Goal: Transaction & Acquisition: Subscribe to service/newsletter

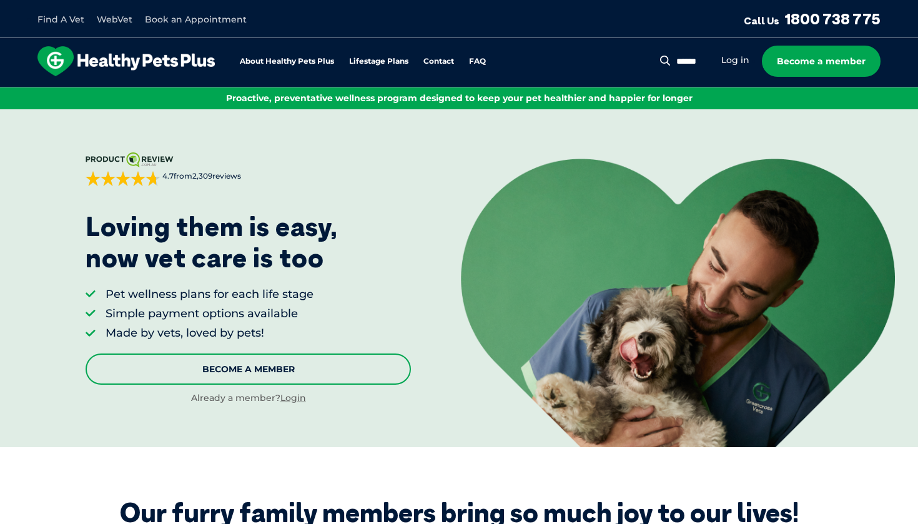
click at [292, 371] on link "Become A Member" at bounding box center [248, 369] width 325 height 31
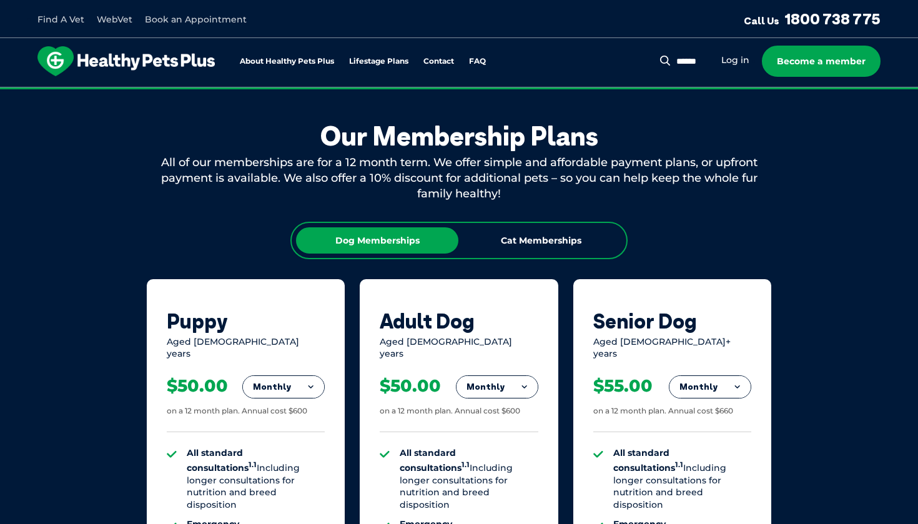
scroll to position [672, 0]
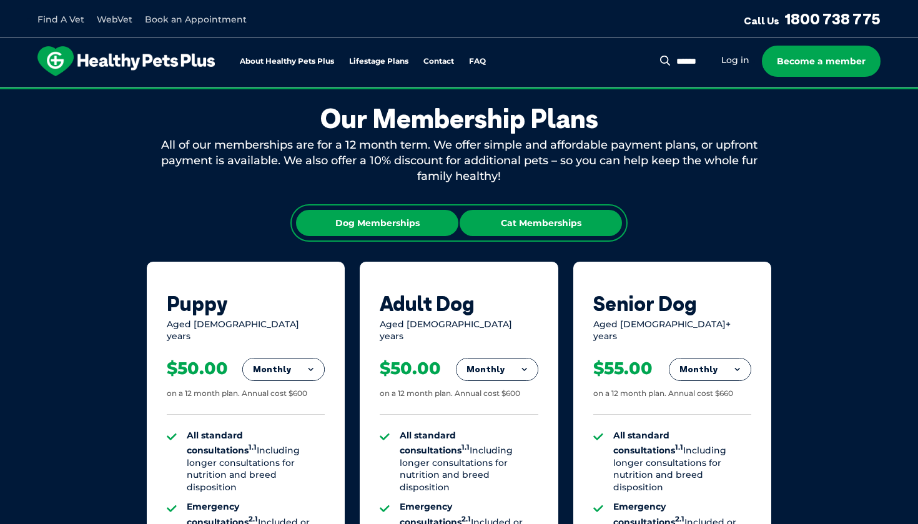
click at [537, 221] on div "Cat Memberships" at bounding box center [541, 223] width 162 height 26
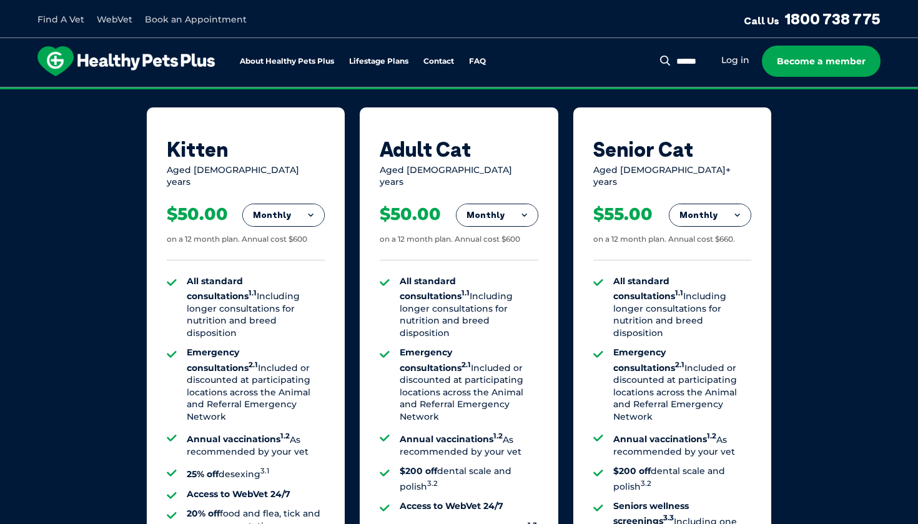
scroll to position [829, 0]
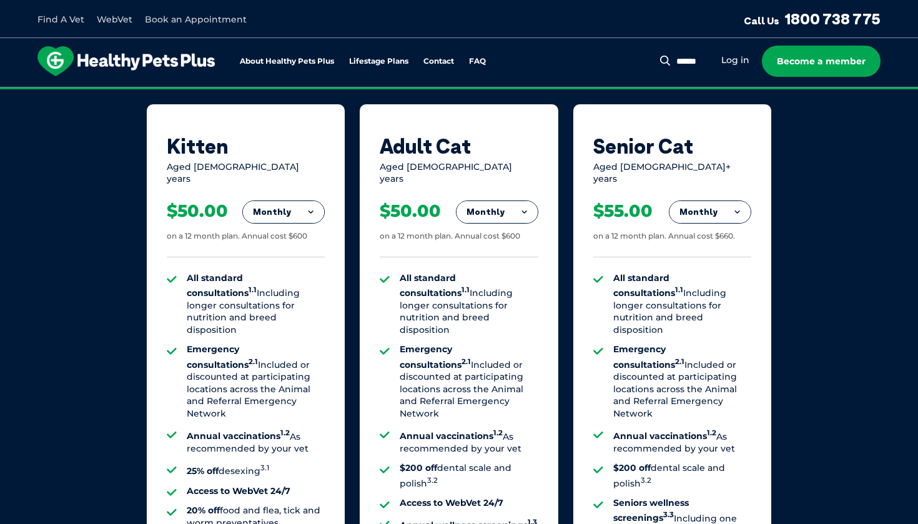
click at [309, 201] on button "Monthly" at bounding box center [283, 212] width 81 height 22
click at [284, 228] on li "Fortnightly" at bounding box center [283, 238] width 81 height 30
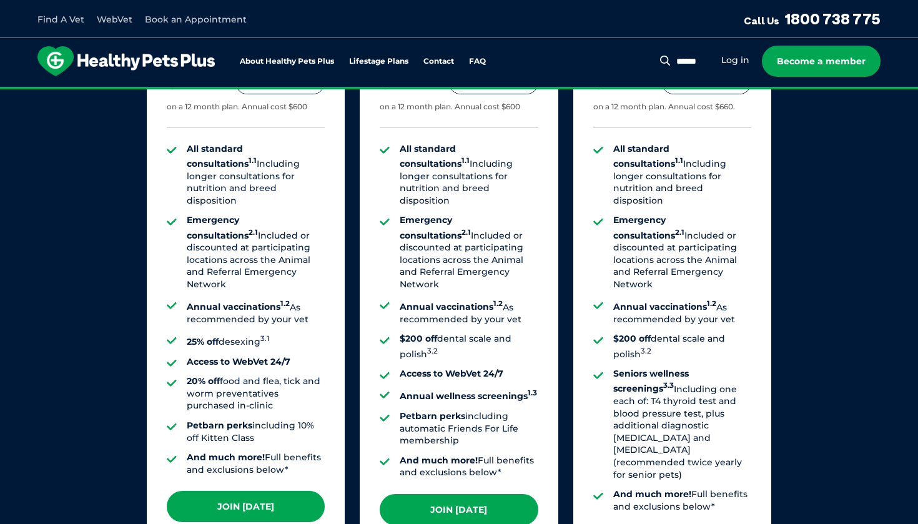
scroll to position [960, 0]
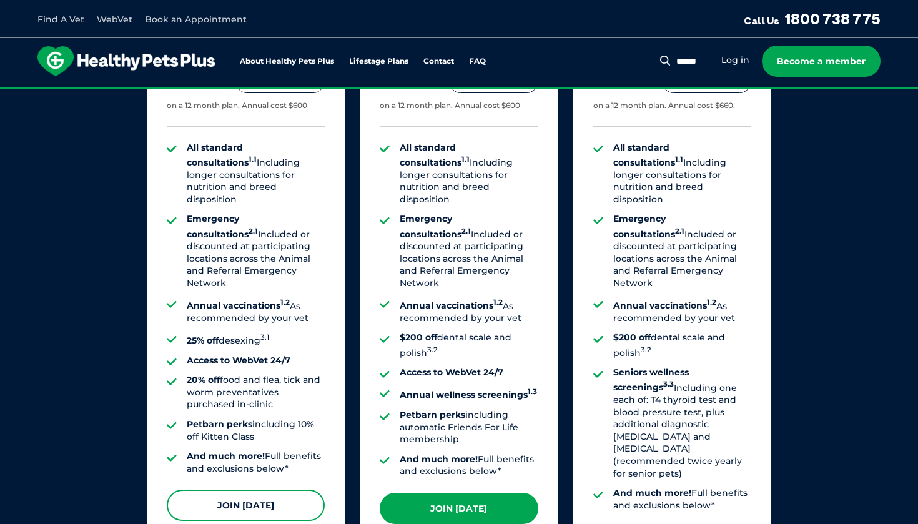
click at [231, 490] on link "Join Today" at bounding box center [246, 505] width 158 height 31
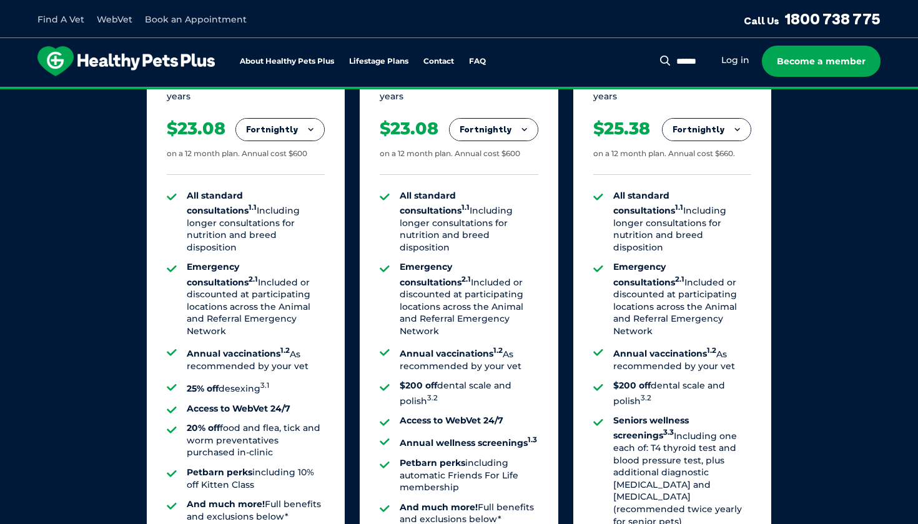
scroll to position [919, 0]
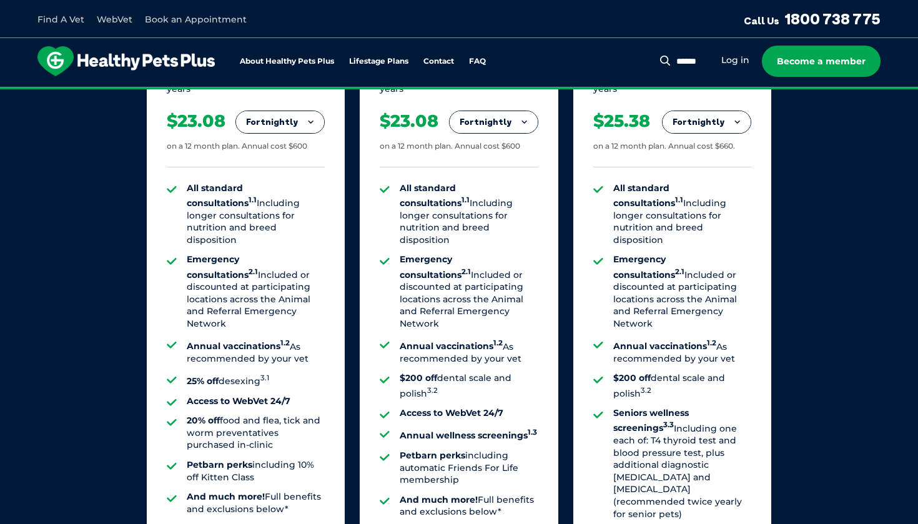
click at [735, 66] on li "Log in" at bounding box center [735, 60] width 28 height 14
click at [740, 56] on link "Log in" at bounding box center [735, 60] width 28 height 12
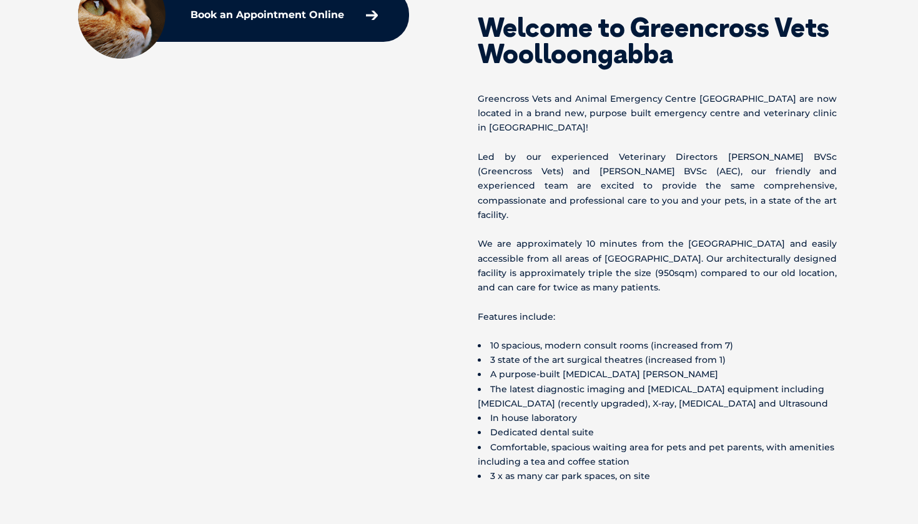
scroll to position [457, 0]
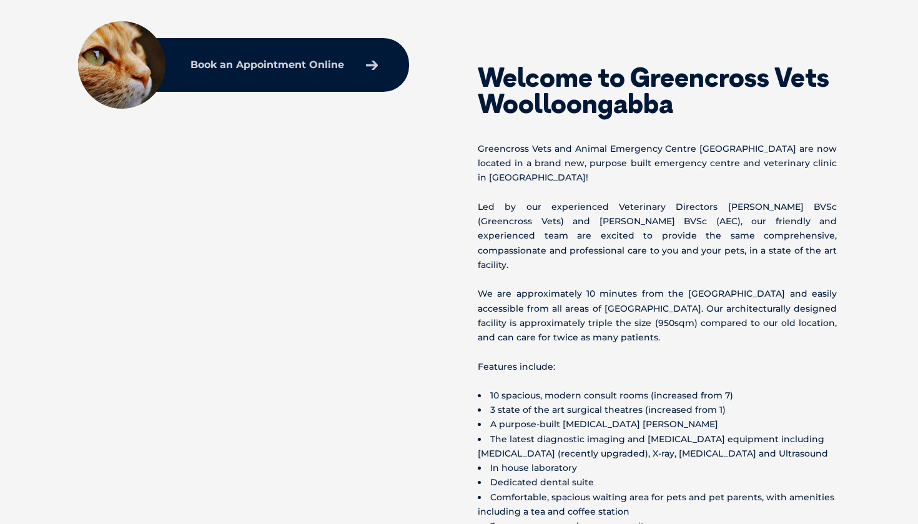
click at [364, 57] on link "Book an Appointment Online" at bounding box center [284, 65] width 200 height 22
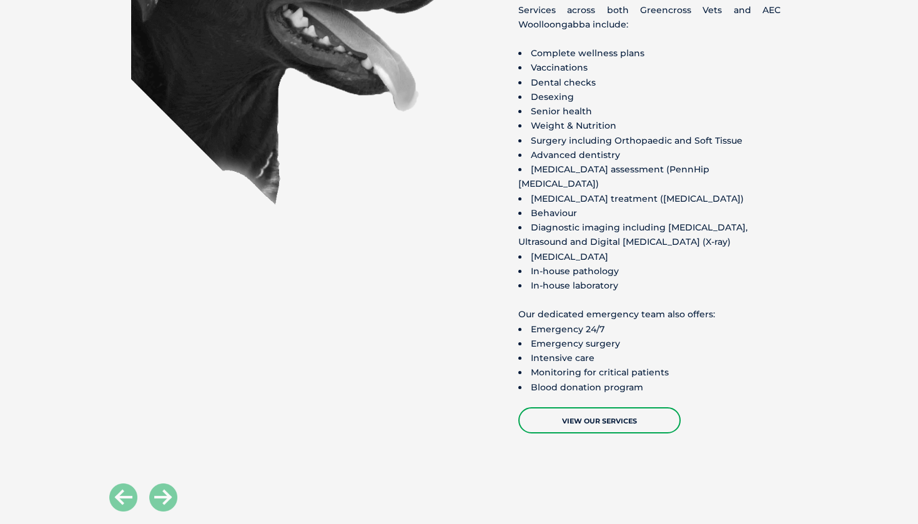
scroll to position [1719, 0]
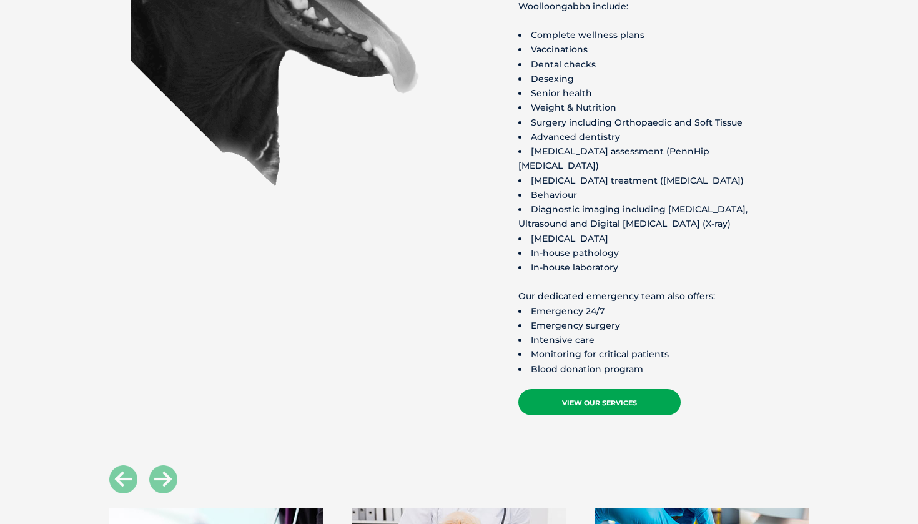
click at [575, 389] on link "View Our Services" at bounding box center [599, 402] width 162 height 26
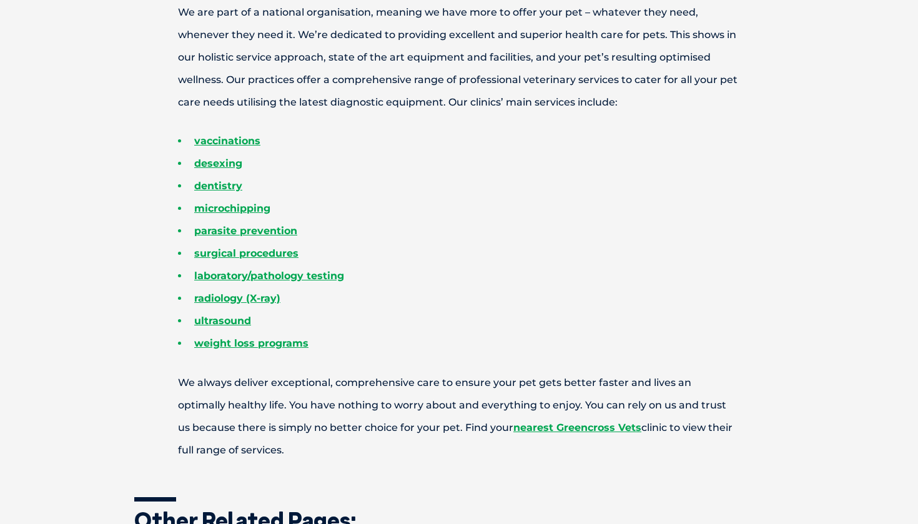
scroll to position [497, 0]
click at [229, 160] on link "desexing" at bounding box center [218, 163] width 48 height 12
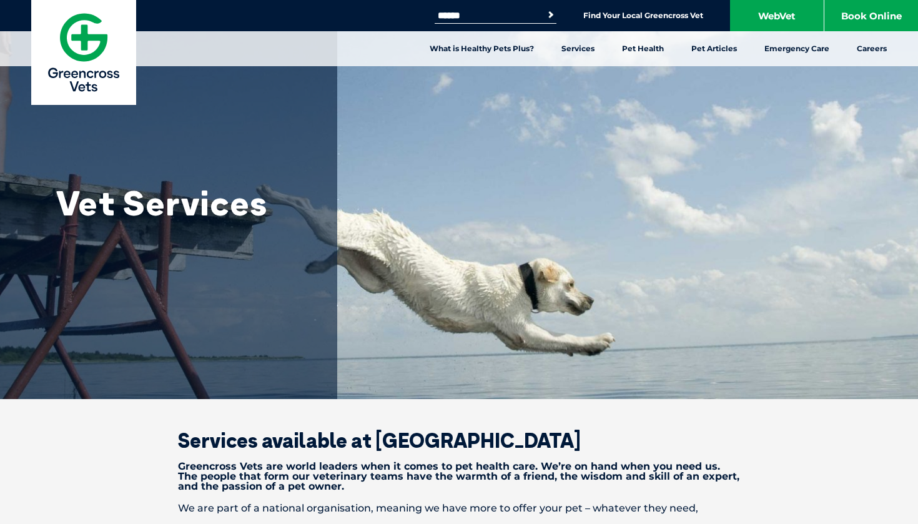
scroll to position [0, 0]
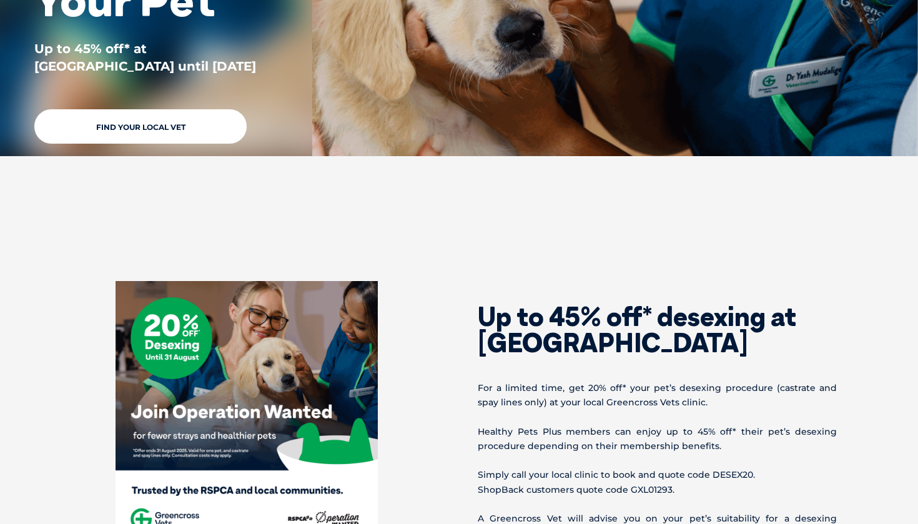
scroll to position [292, 0]
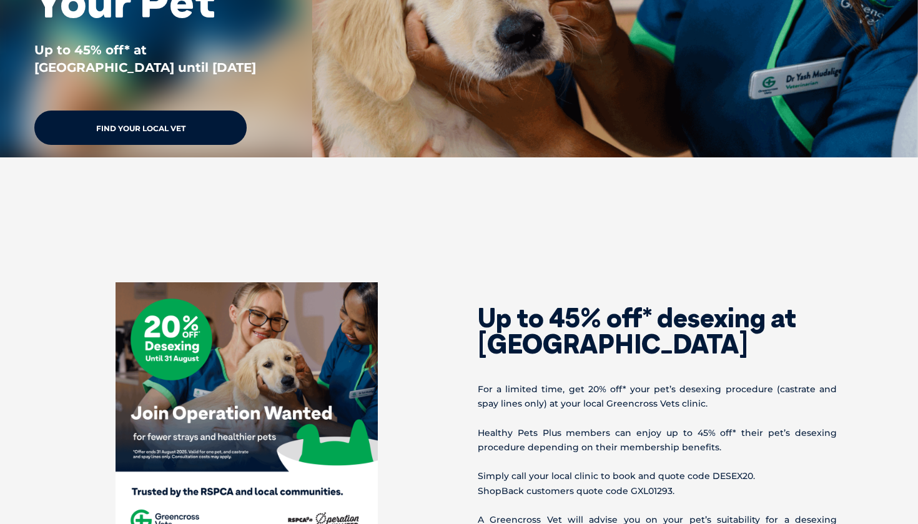
click at [146, 131] on link "Find Your Local Vet" at bounding box center [140, 128] width 212 height 34
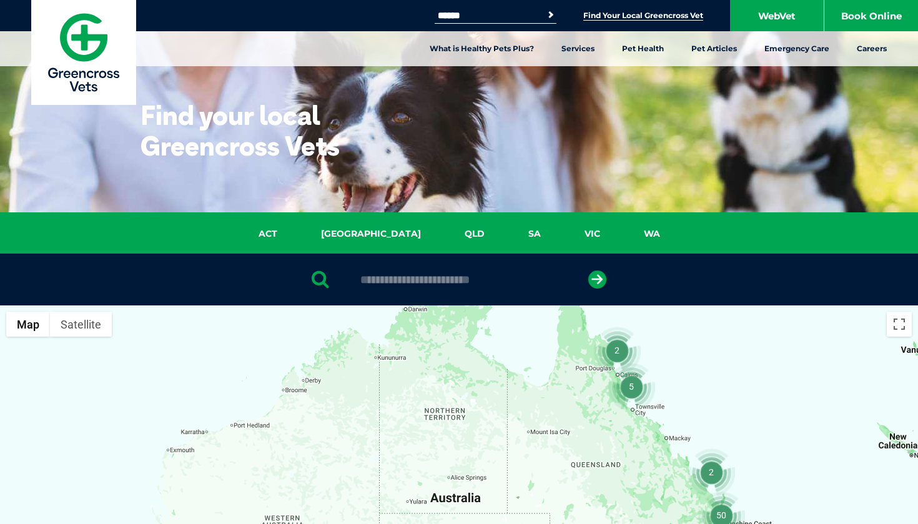
click at [429, 276] on input "text" at bounding box center [458, 280] width 209 height 12
type input "********"
click at [597, 279] on button "submit" at bounding box center [597, 279] width 18 height 18
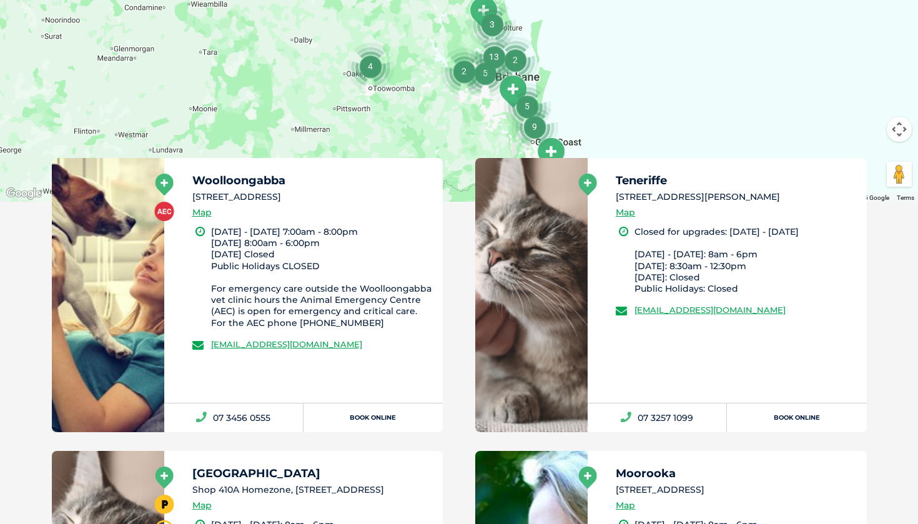
scroll to position [587, 0]
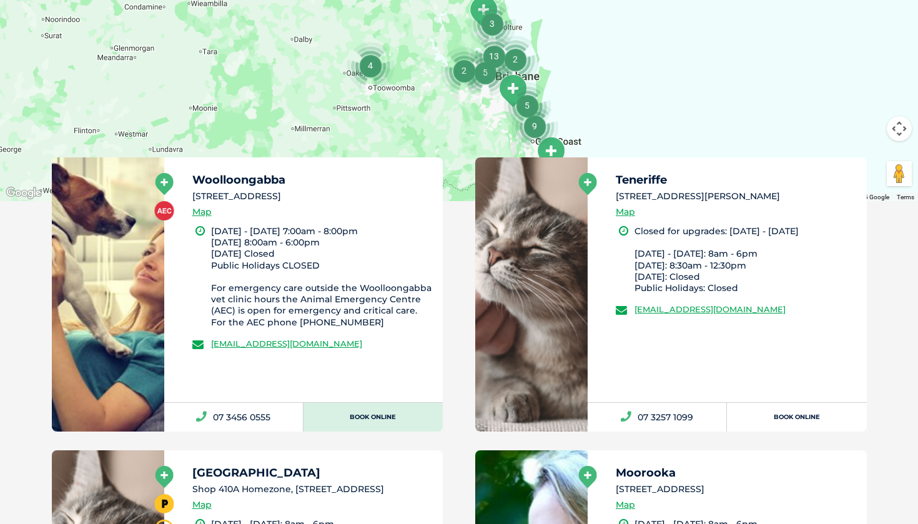
click at [353, 413] on link "Book Online" at bounding box center [373, 417] width 139 height 29
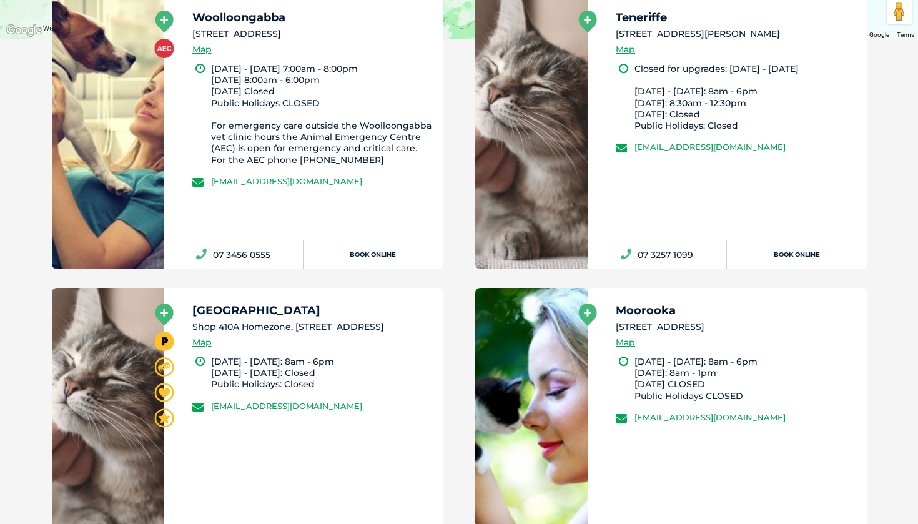
scroll to position [750, 0]
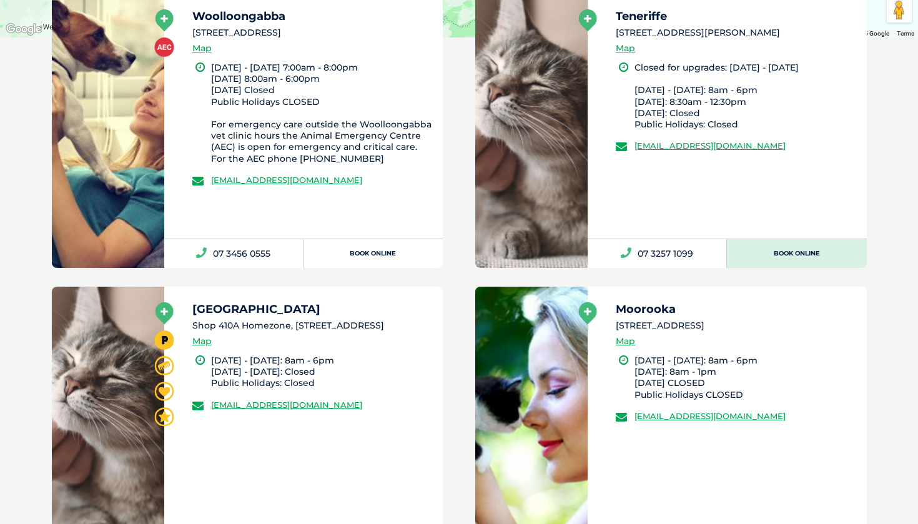
click at [812, 252] on link "Book Online" at bounding box center [796, 253] width 139 height 29
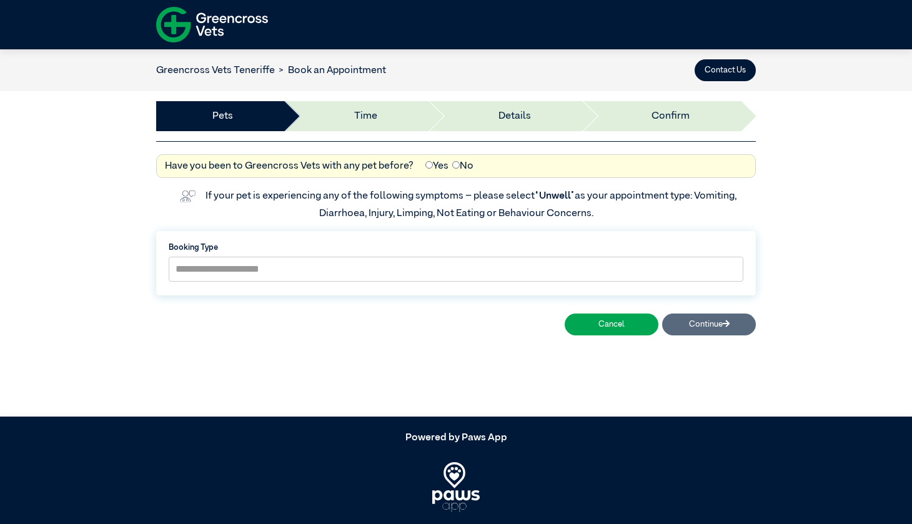
click at [620, 114] on li "Confirm" at bounding box center [660, 116] width 159 height 30
click at [393, 111] on li "Time" at bounding box center [355, 116] width 144 height 30
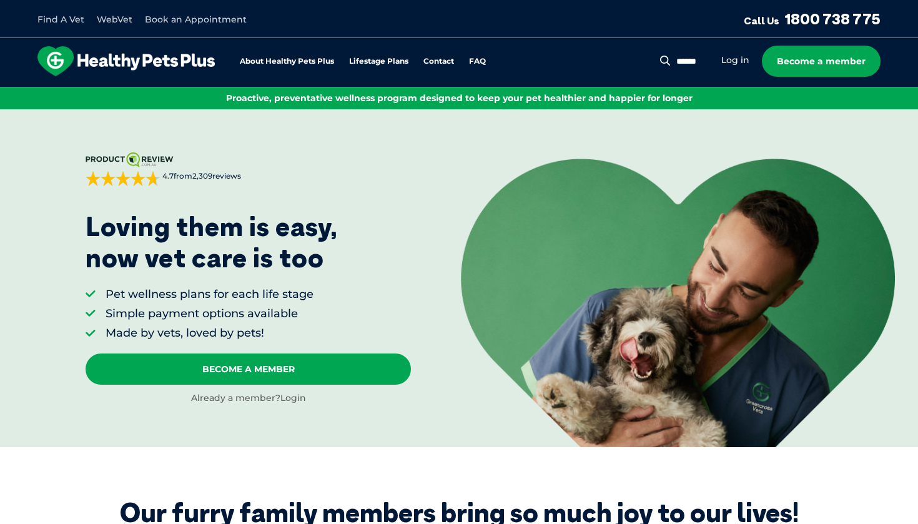
click at [288, 398] on link "Login" at bounding box center [293, 397] width 26 height 11
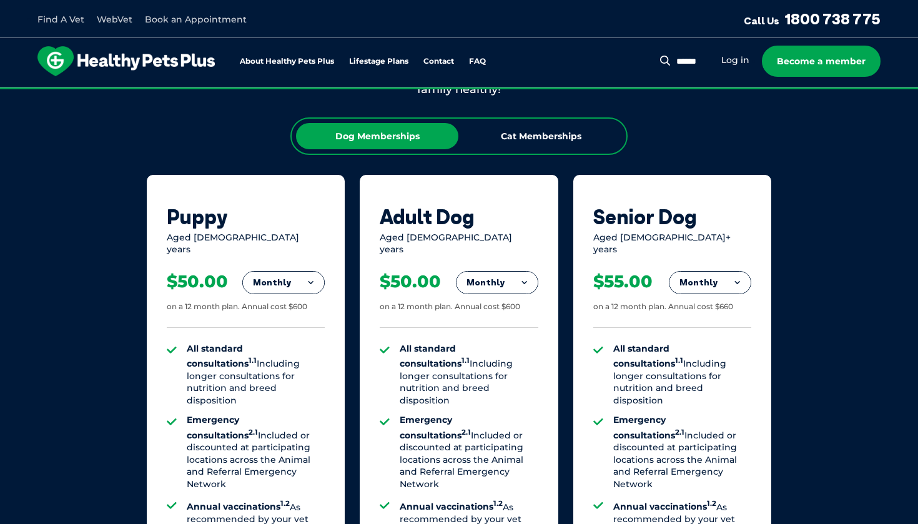
scroll to position [731, 0]
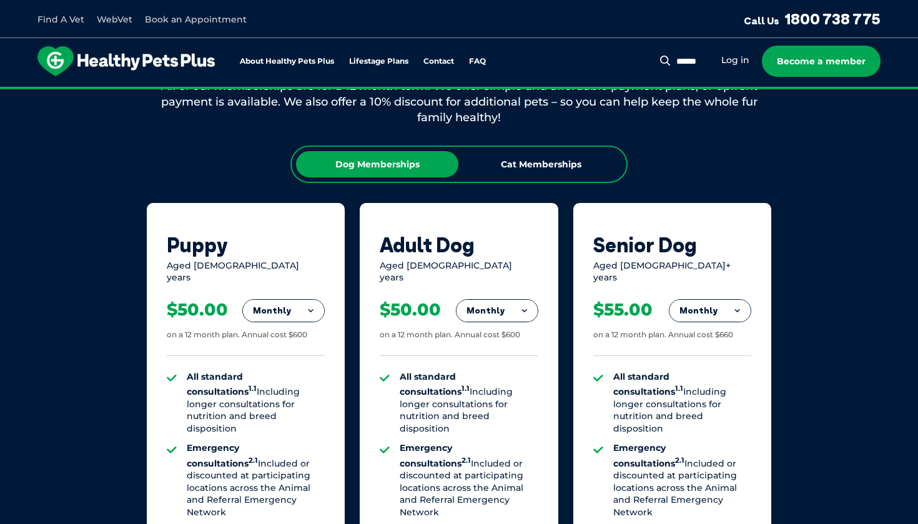
click at [299, 300] on button "Monthly" at bounding box center [283, 311] width 81 height 22
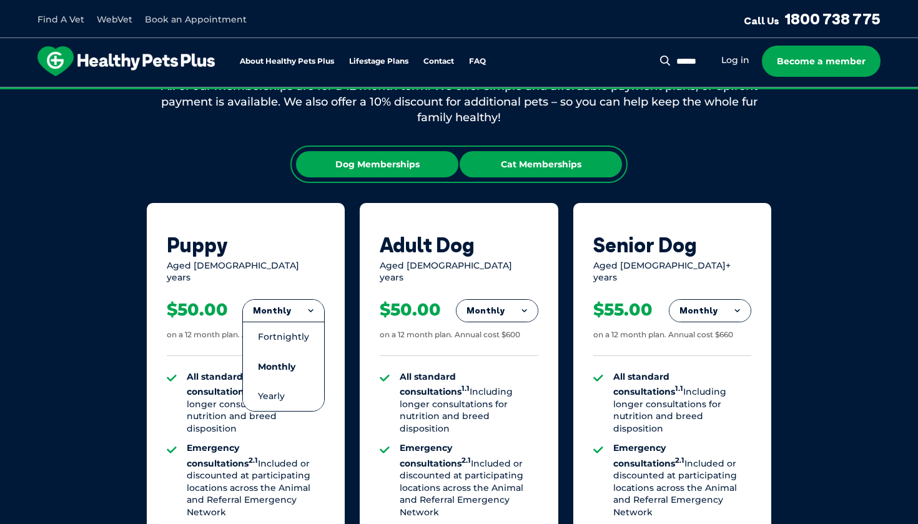
click at [521, 162] on div "Cat Memberships" at bounding box center [541, 164] width 162 height 26
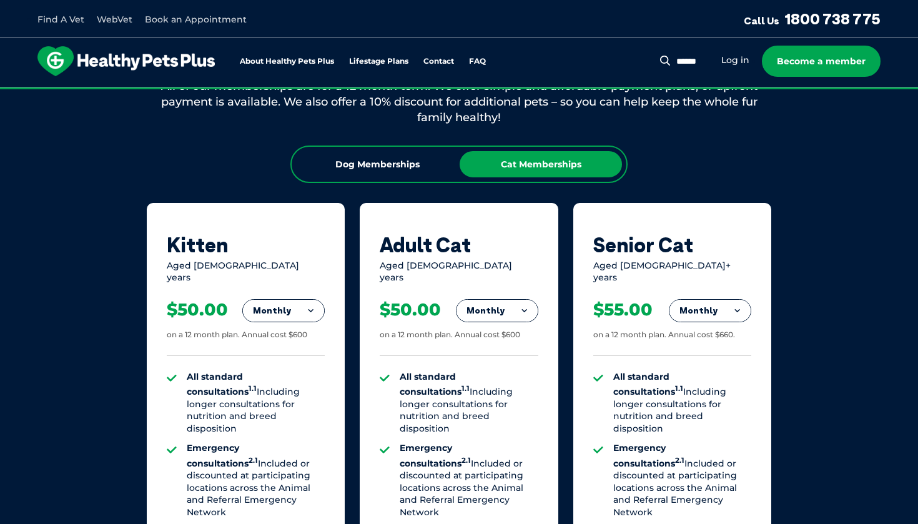
click at [291, 300] on button "Monthly" at bounding box center [283, 311] width 81 height 22
click at [290, 323] on li "Fortnightly" at bounding box center [283, 337] width 81 height 30
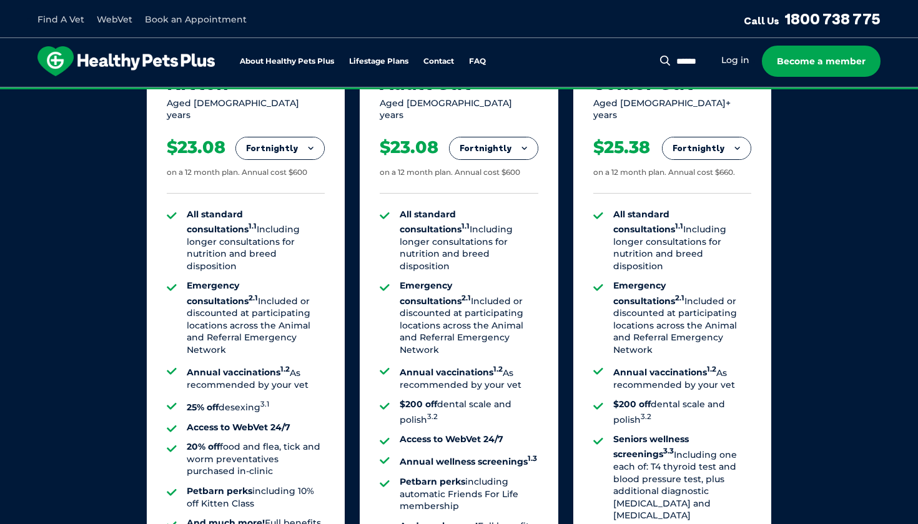
scroll to position [1031, 0]
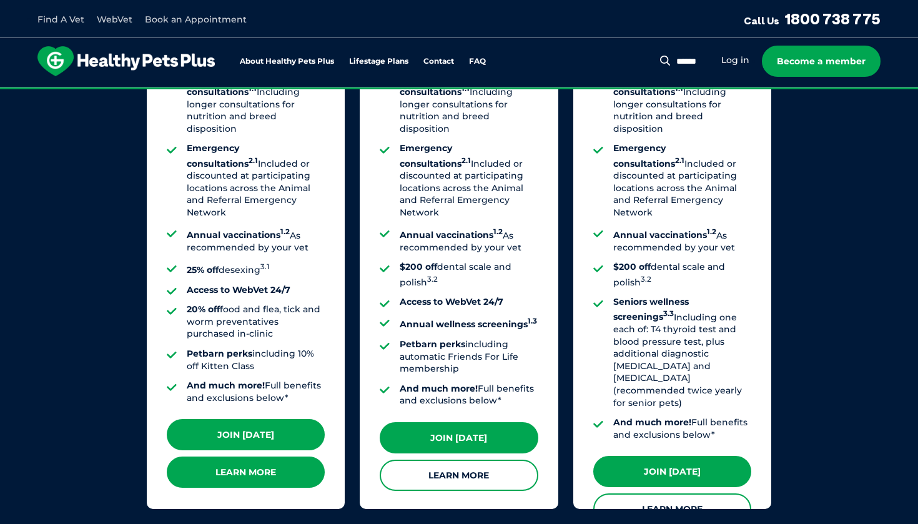
click at [256, 457] on link "Learn More" at bounding box center [246, 472] width 158 height 31
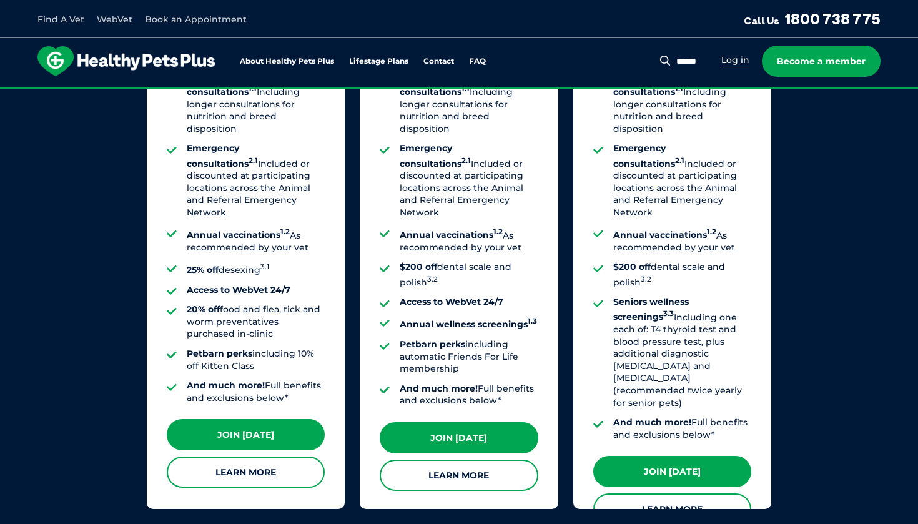
click at [733, 64] on link "Log in" at bounding box center [735, 60] width 28 height 12
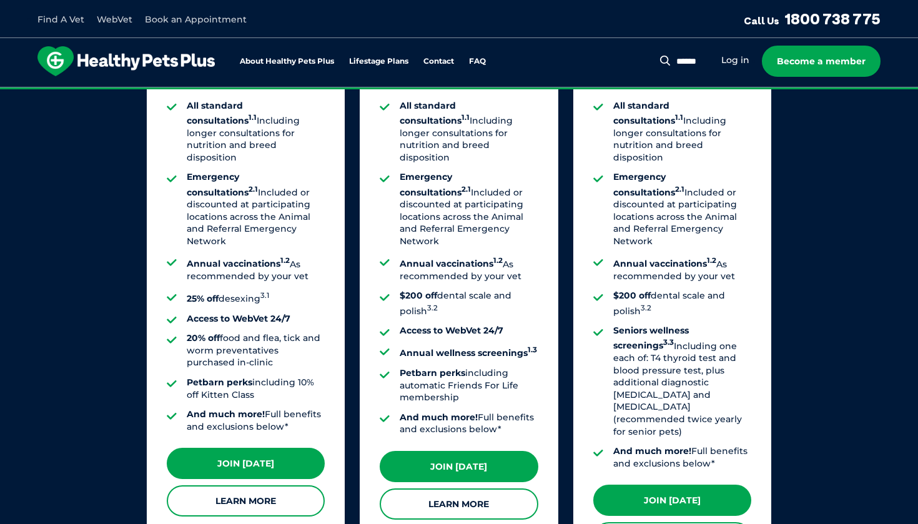
scroll to position [1007, 0]
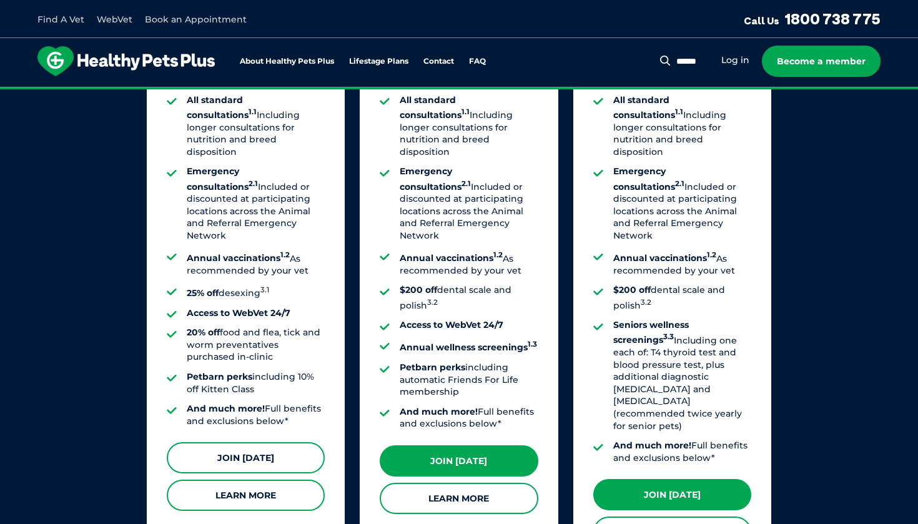
click at [259, 442] on link "Join [DATE]" at bounding box center [246, 457] width 158 height 31
click at [741, 60] on link "Log in" at bounding box center [735, 60] width 28 height 12
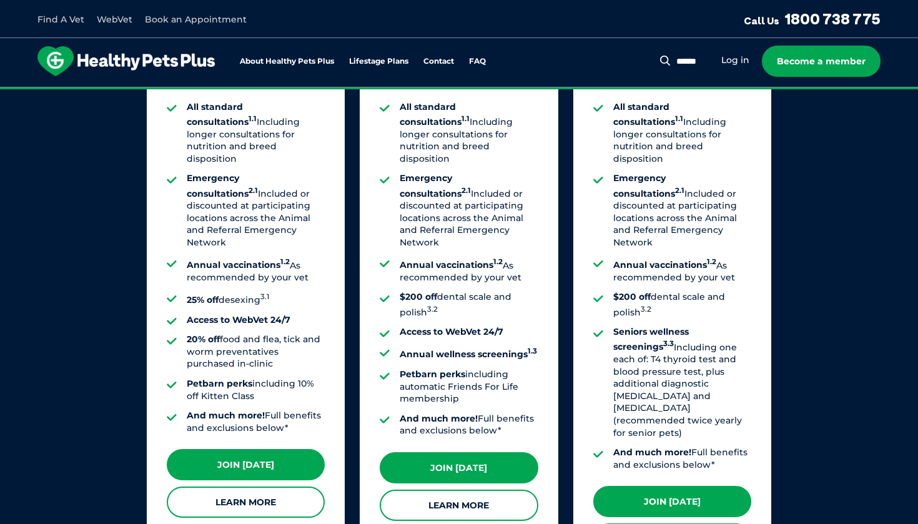
scroll to position [1052, 0]
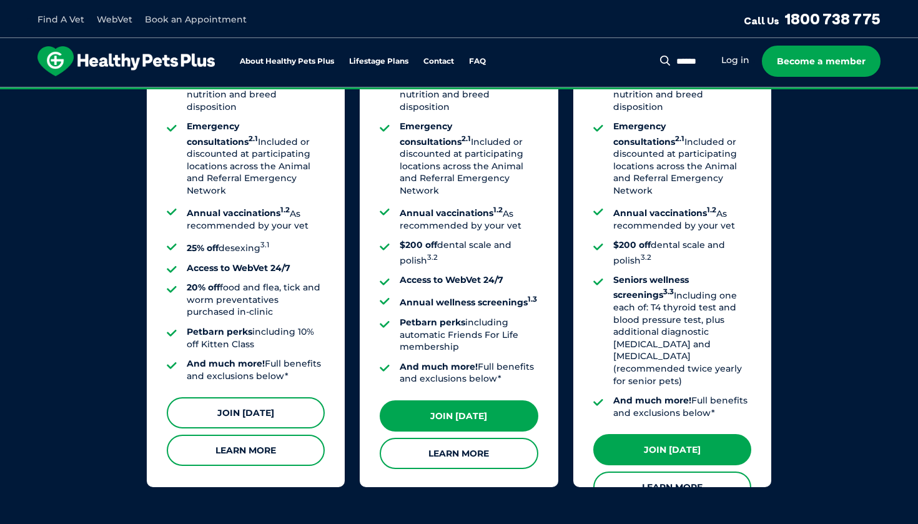
click at [254, 397] on link "Join [DATE]" at bounding box center [246, 412] width 158 height 31
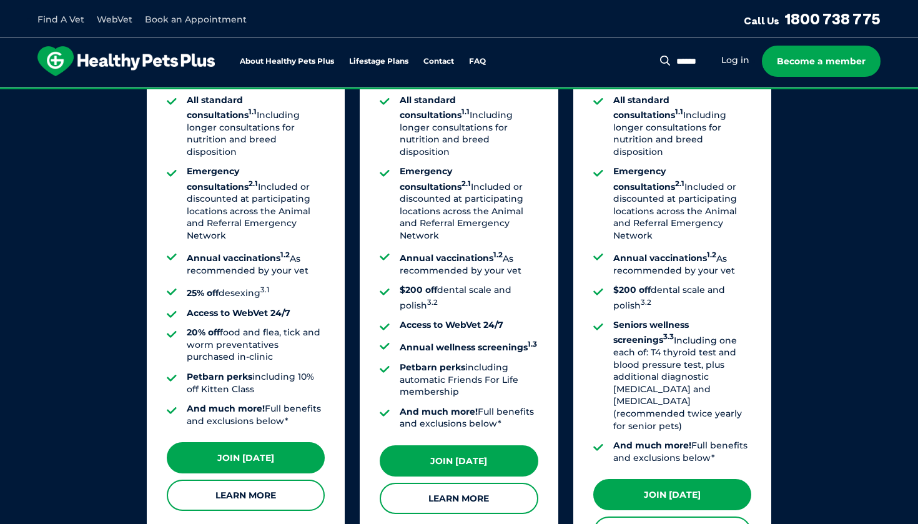
scroll to position [1008, 0]
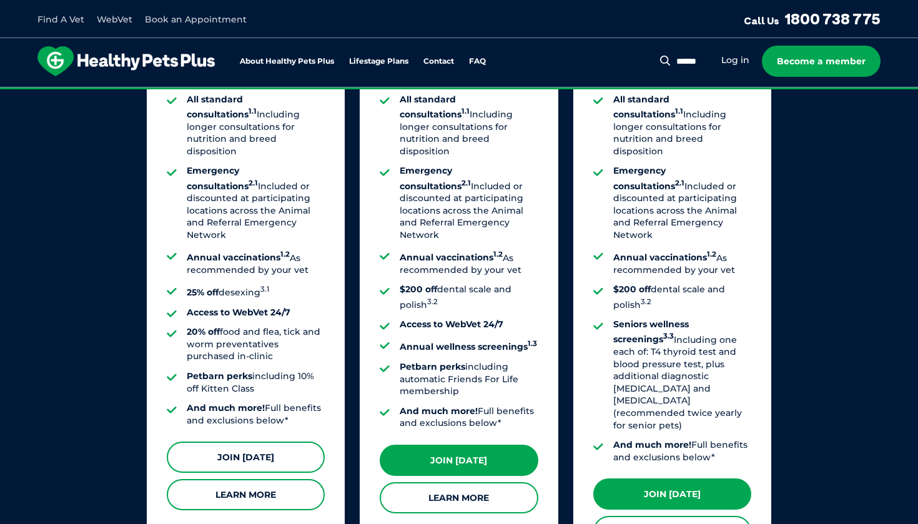
click at [241, 442] on link "Join [DATE]" at bounding box center [246, 457] width 158 height 31
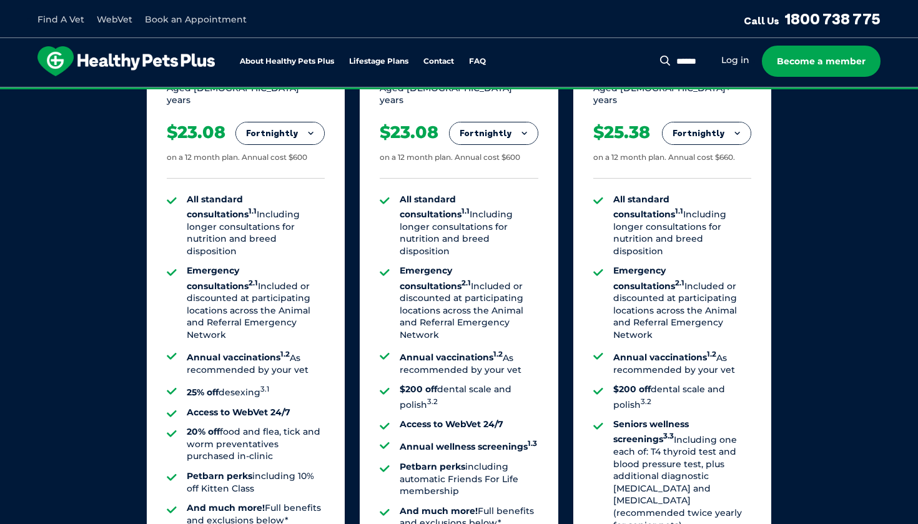
scroll to position [983, 0]
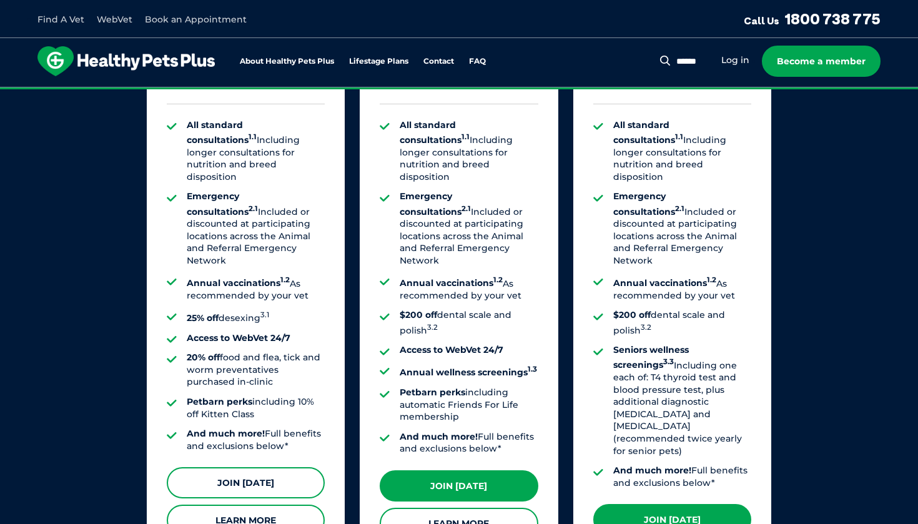
click at [260, 467] on link "Join [DATE]" at bounding box center [246, 482] width 158 height 31
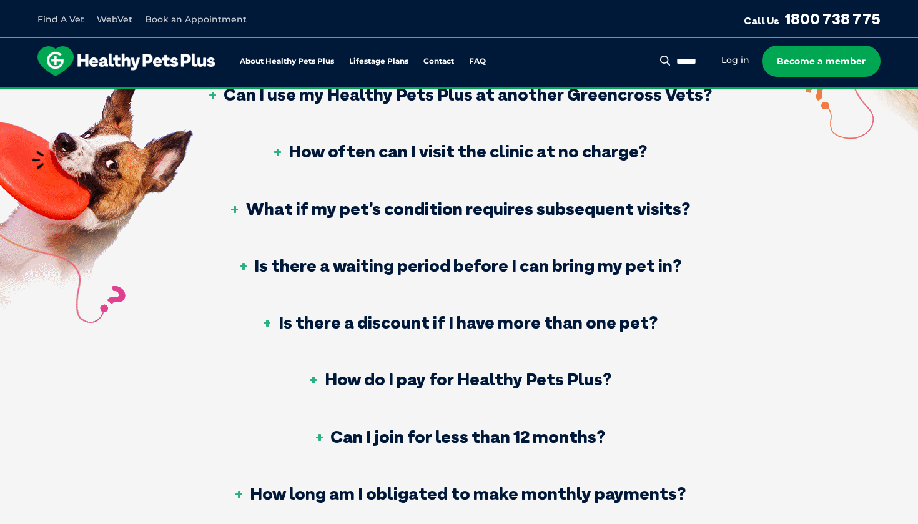
scroll to position [529, 0]
click at [427, 314] on h3 "Is there a discount if I have more than one pet?" at bounding box center [459, 322] width 397 height 17
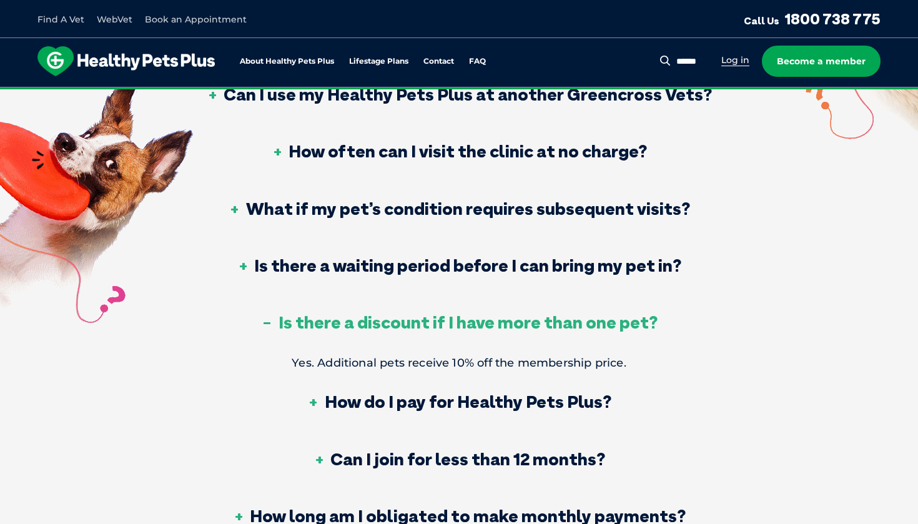
click at [738, 58] on link "Log in" at bounding box center [735, 60] width 28 height 12
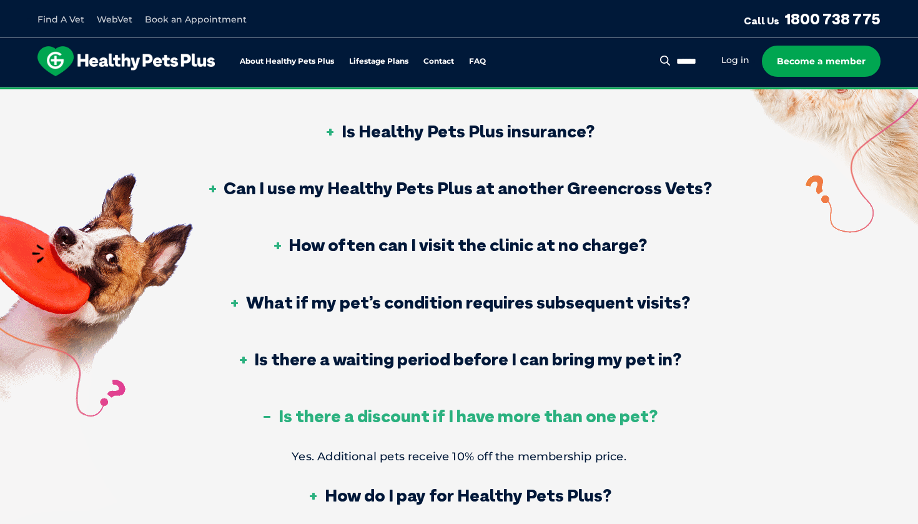
scroll to position [433, 0]
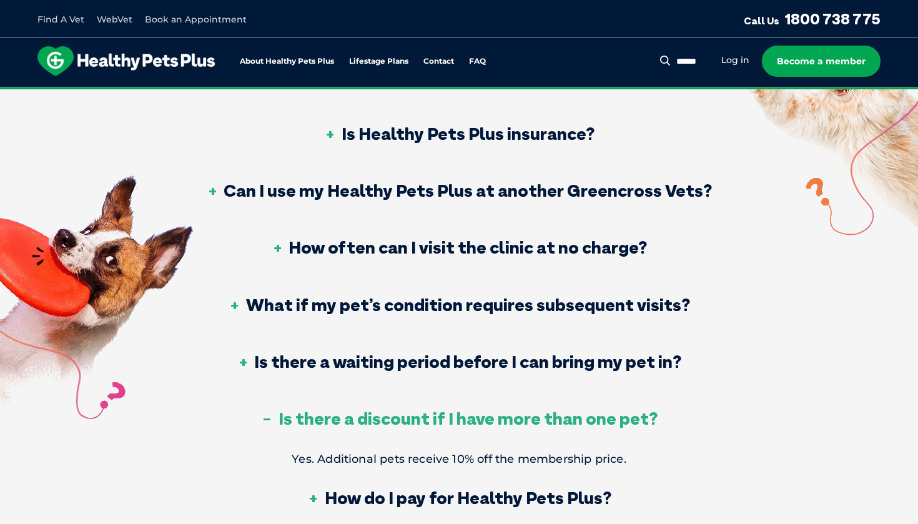
click at [429, 247] on h3 "How often can I visit the clinic at no charge?" at bounding box center [459, 247] width 376 height 17
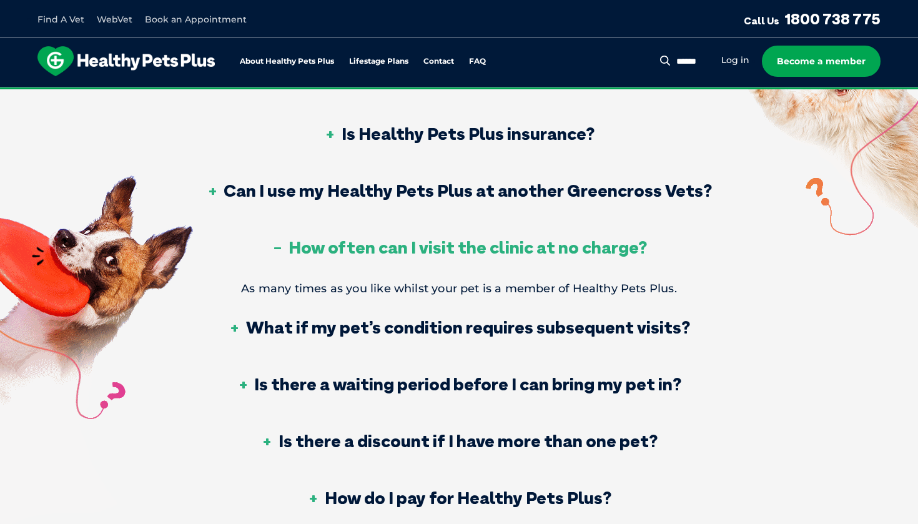
click at [429, 247] on h3 "How often can I visit the clinic at no charge?" at bounding box center [459, 247] width 376 height 17
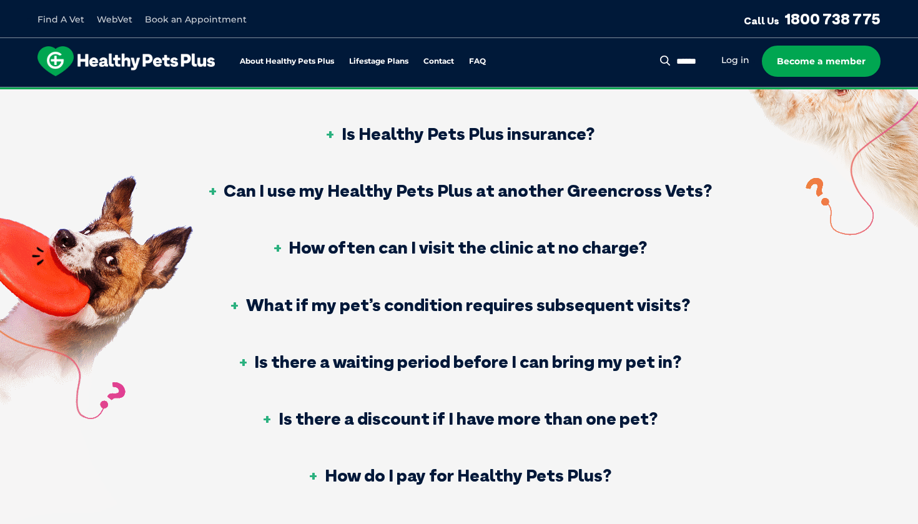
click at [533, 190] on h3 "Can I use my Healthy Pets Plus at another Greencross Vets?" at bounding box center [459, 190] width 506 height 17
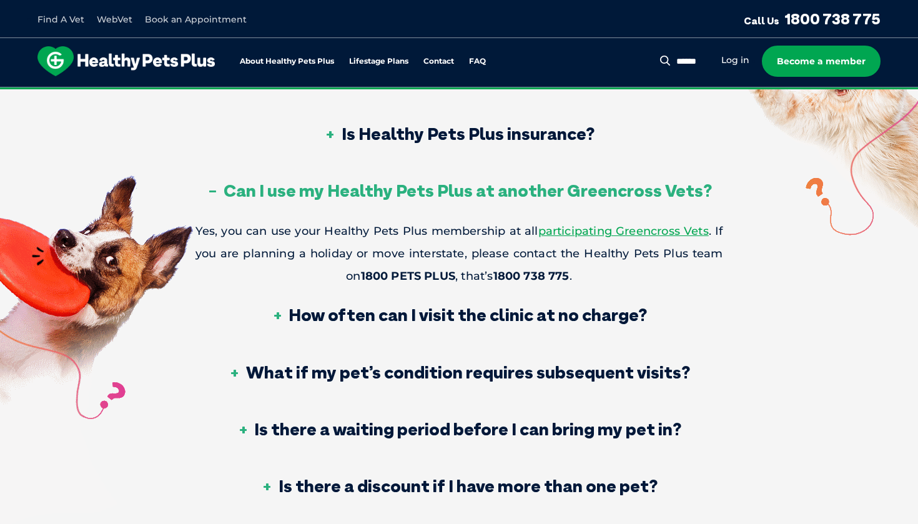
click at [493, 188] on h3 "Can I use my Healthy Pets Plus at another Greencross Vets?" at bounding box center [459, 190] width 506 height 17
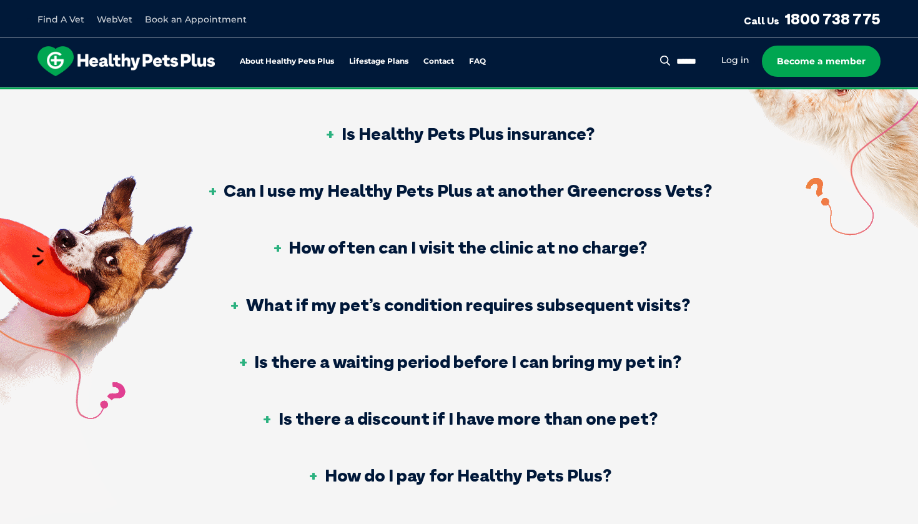
click at [497, 136] on h3 "Is Healthy Pets Plus insurance?" at bounding box center [459, 133] width 270 height 17
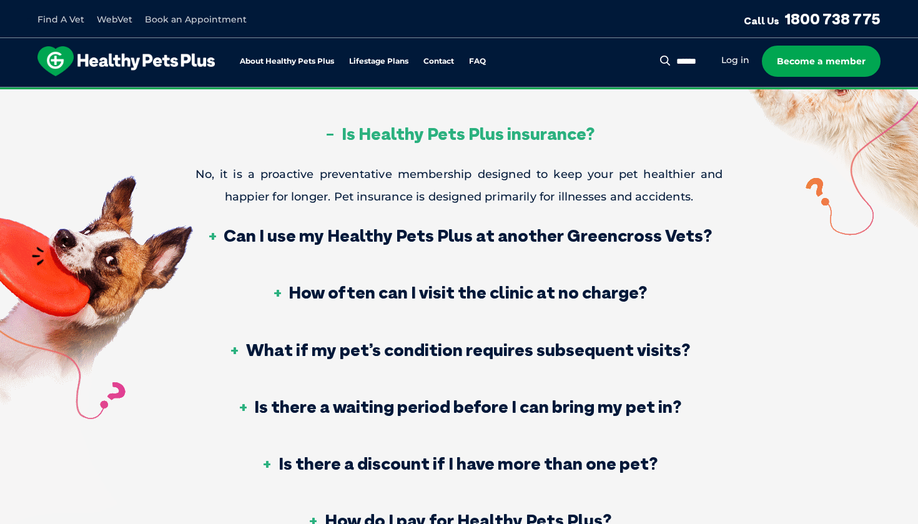
click at [497, 136] on h3 "Is Healthy Pets Plus insurance?" at bounding box center [459, 133] width 270 height 17
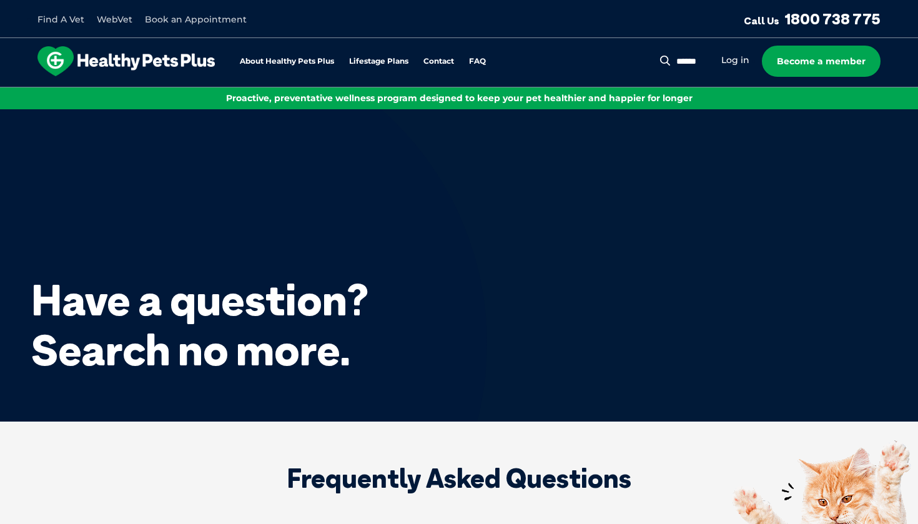
scroll to position [0, 0]
click at [735, 62] on link "Log in" at bounding box center [735, 60] width 28 height 12
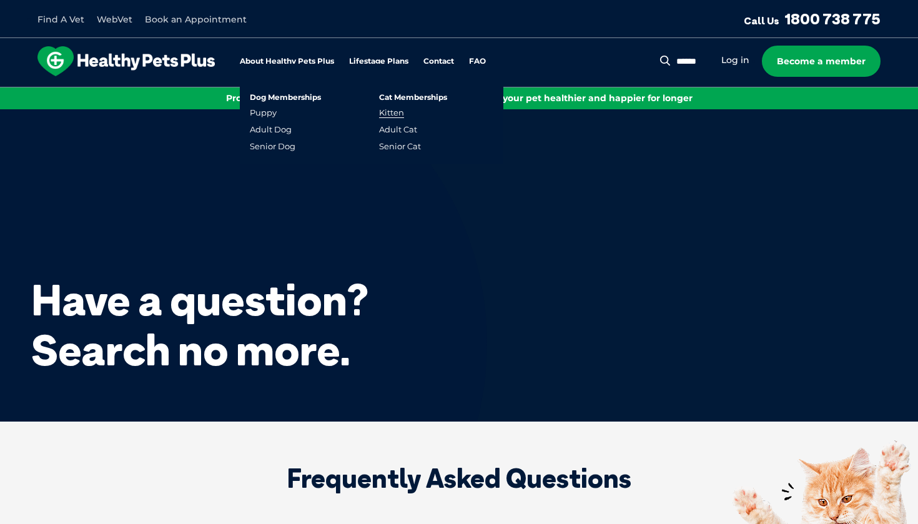
click at [398, 114] on link "Kitten" at bounding box center [391, 112] width 25 height 11
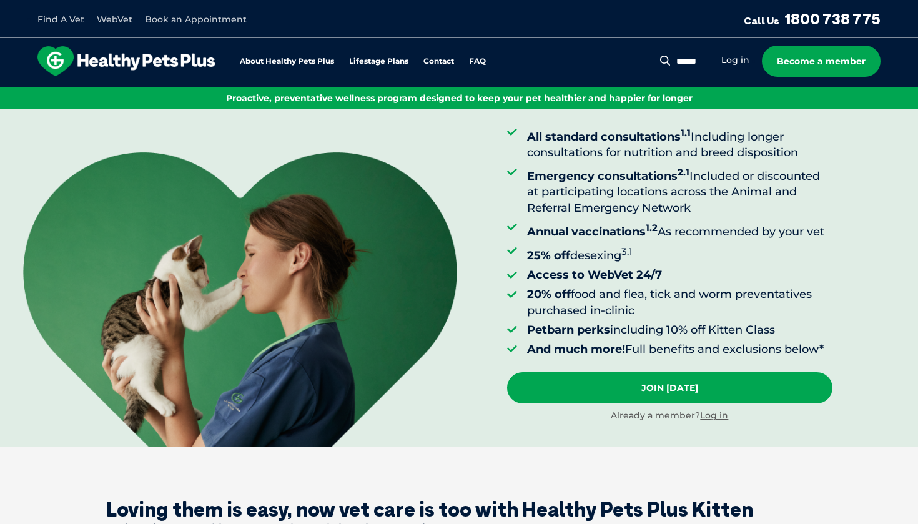
scroll to position [21, 0]
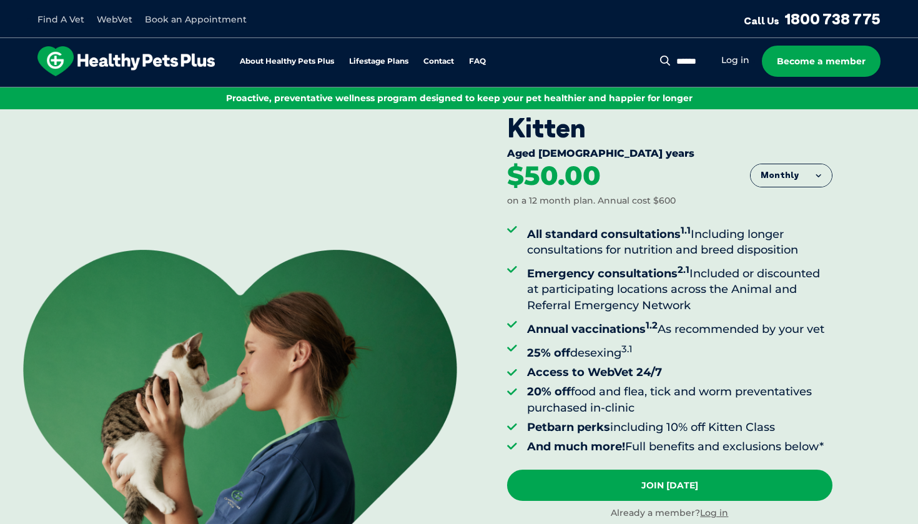
click at [789, 169] on button "Monthly" at bounding box center [791, 175] width 81 height 22
click at [792, 202] on li "Fortnightly" at bounding box center [791, 202] width 81 height 31
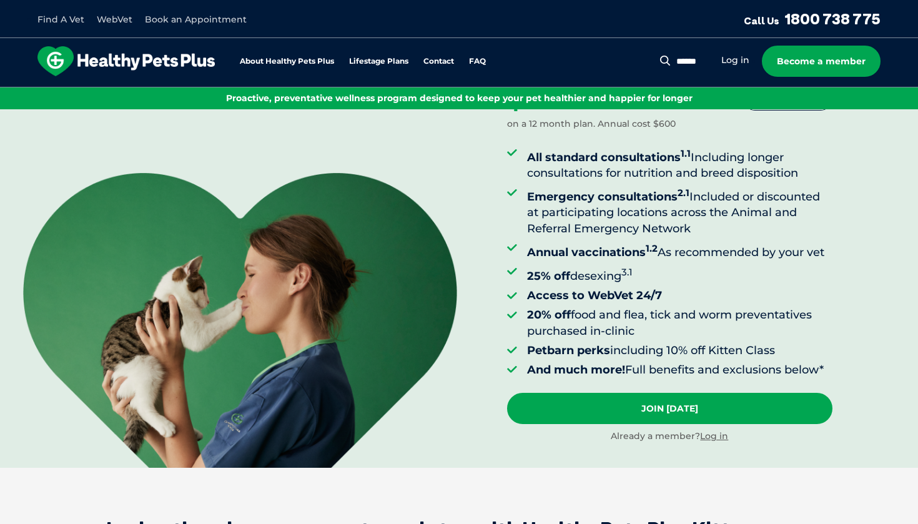
scroll to position [105, 0]
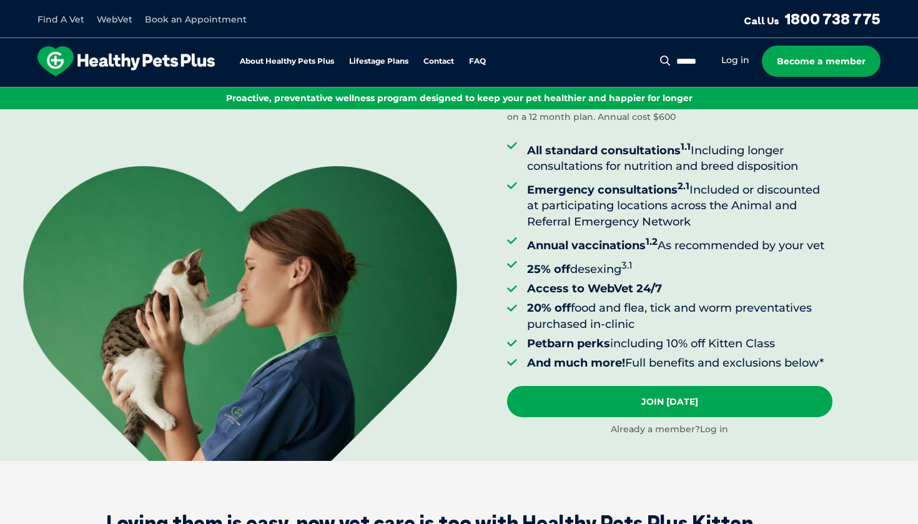
click at [711, 425] on link "Log in" at bounding box center [714, 428] width 28 height 11
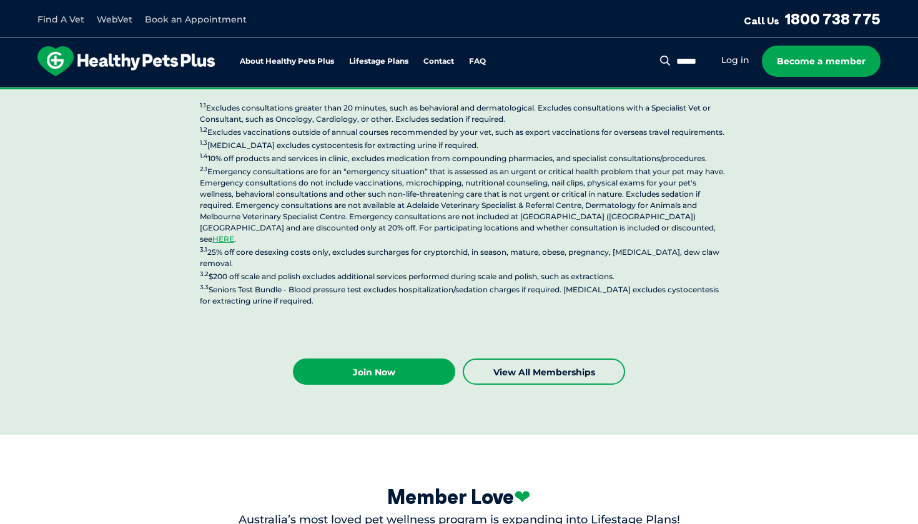
scroll to position [3160, 0]
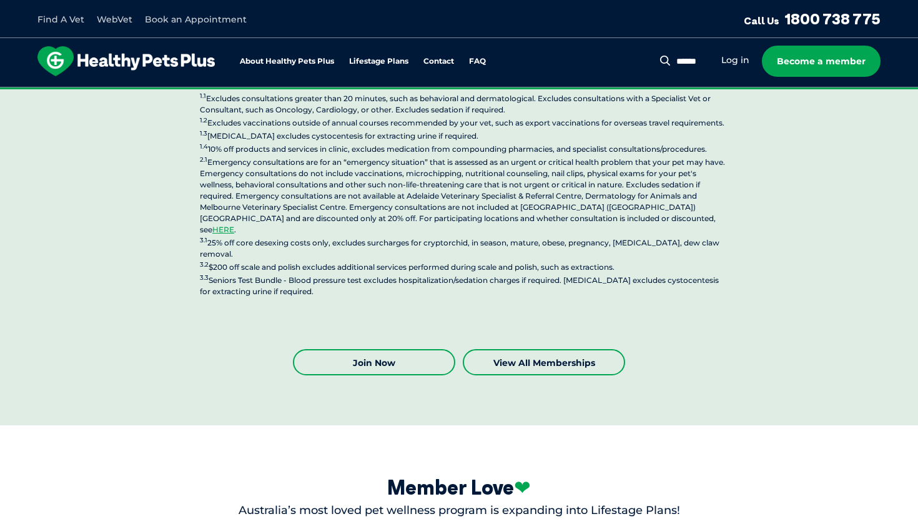
click at [370, 349] on link "Join Now" at bounding box center [374, 362] width 162 height 26
